Goal: Information Seeking & Learning: Learn about a topic

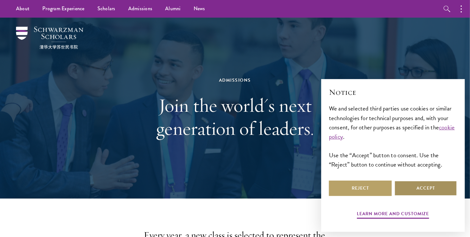
click at [414, 187] on button "Accept" at bounding box center [425, 188] width 63 height 15
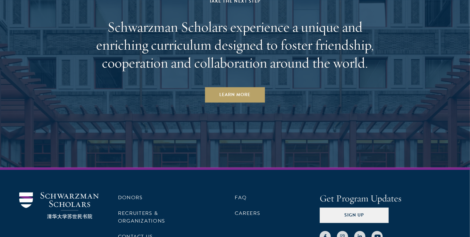
scroll to position [3160, 0]
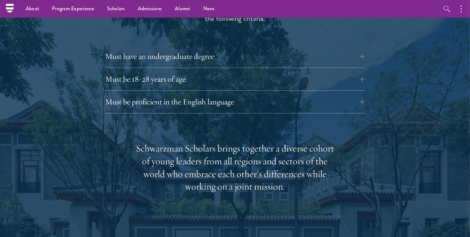
scroll to position [898, 0]
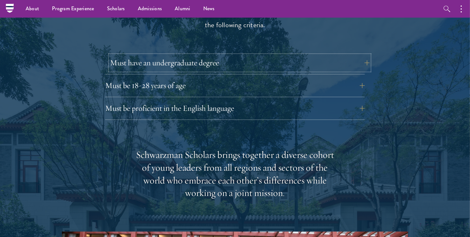
click at [213, 55] on button "Must have an undergraduate degree" at bounding box center [240, 62] width 260 height 15
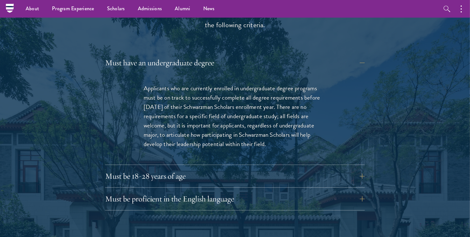
click at [231, 108] on p "Applicants who are currently enrolled in undergraduate degree programs must be …" at bounding box center [235, 116] width 183 height 65
drag, startPoint x: 145, startPoint y: 75, endPoint x: 276, endPoint y: 137, distance: 144.4
click at [276, 137] on div "Applicants who are currently enrolled in undergraduate degree programs must be …" at bounding box center [234, 119] width 221 height 91
copy p "Applicants who are currently enrolled in undergraduate degree programs must be …"
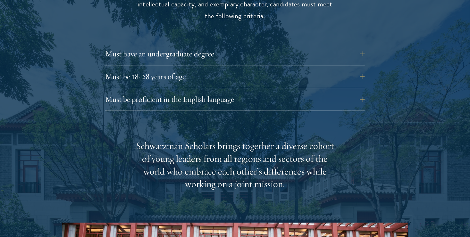
scroll to position [930, 0]
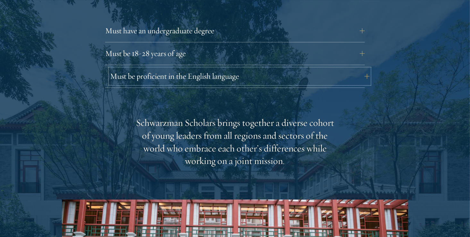
click at [256, 69] on button "Must be proficient in the English language" at bounding box center [240, 76] width 260 height 15
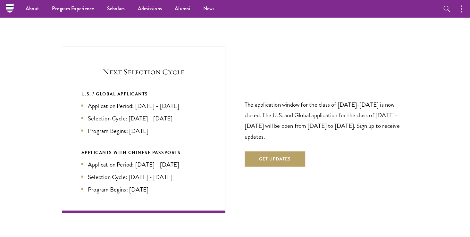
scroll to position [1507, 0]
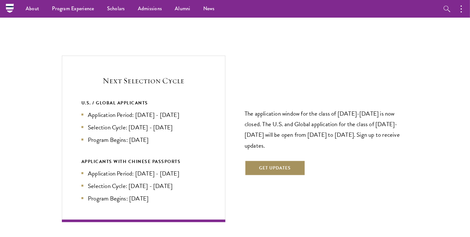
click at [272, 161] on button "Get Updates" at bounding box center [275, 168] width 61 height 15
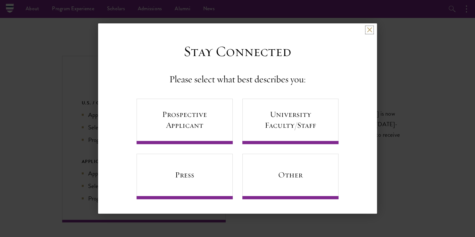
click at [367, 29] on button at bounding box center [369, 29] width 5 height 5
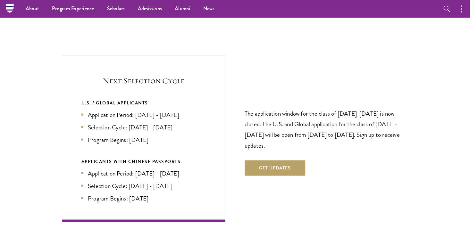
click at [366, 158] on div "The application window for the class of [DATE]-[DATE] is now closed. The U.S. a…" at bounding box center [326, 139] width 163 height 112
